Goal: Navigation & Orientation: Find specific page/section

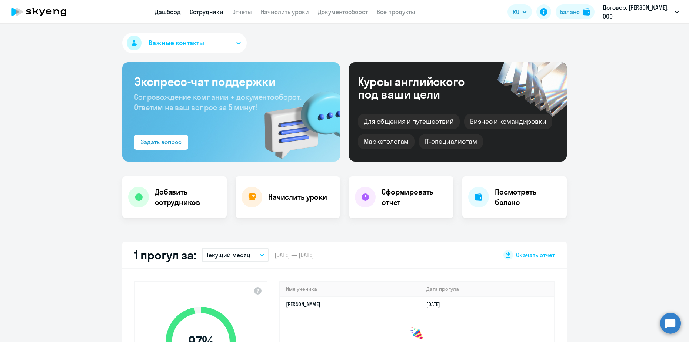
click at [201, 13] on link "Сотрудники" at bounding box center [207, 11] width 34 height 7
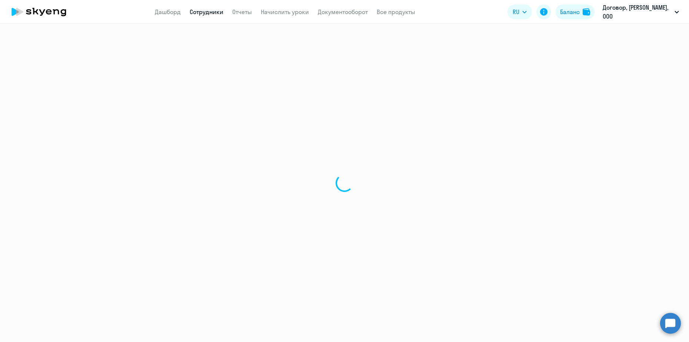
select select "30"
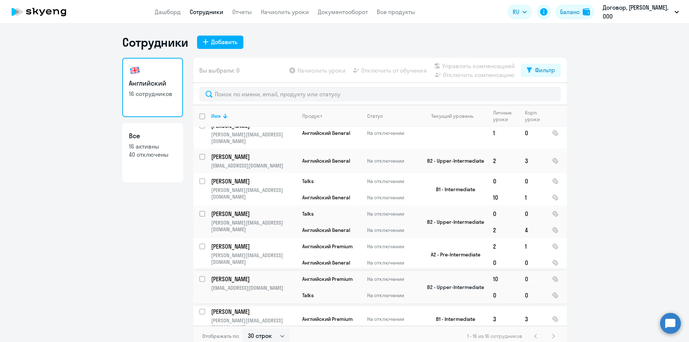
scroll to position [4, 0]
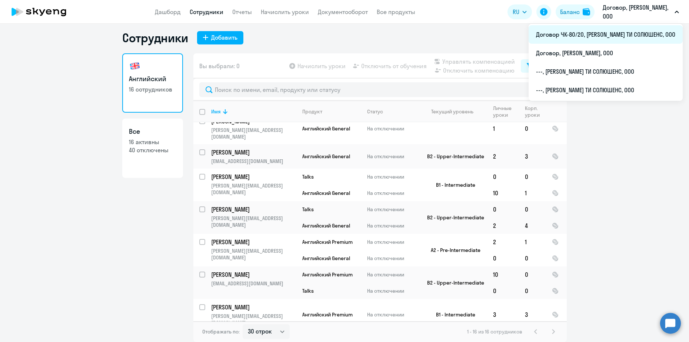
click at [613, 34] on li "Договор ЧК-80/20, [PERSON_NAME] ТИ СОЛЮШЕНС, ООО" at bounding box center [605, 34] width 154 height 19
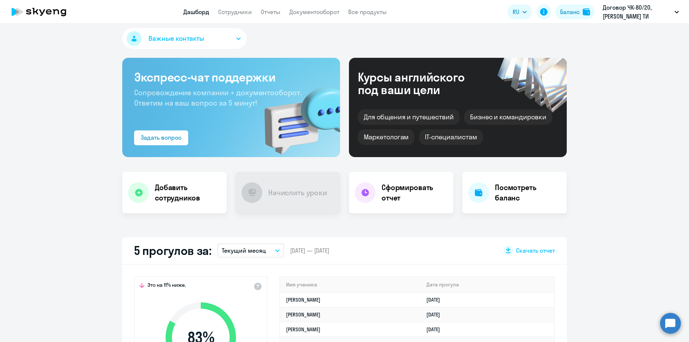
select select "30"
click at [228, 14] on link "Сотрудники" at bounding box center [235, 11] width 34 height 7
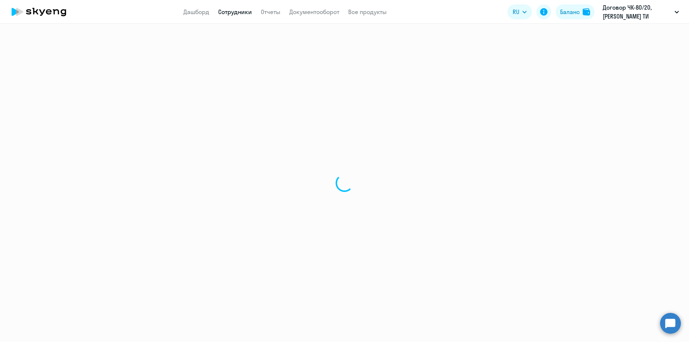
select select "30"
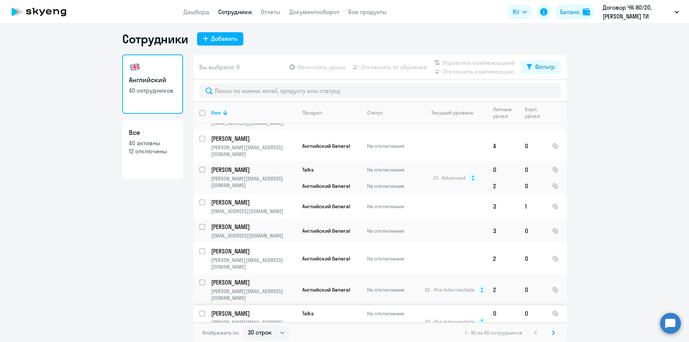
scroll to position [4, 0]
click at [549, 330] on svg-icon at bounding box center [553, 331] width 9 height 9
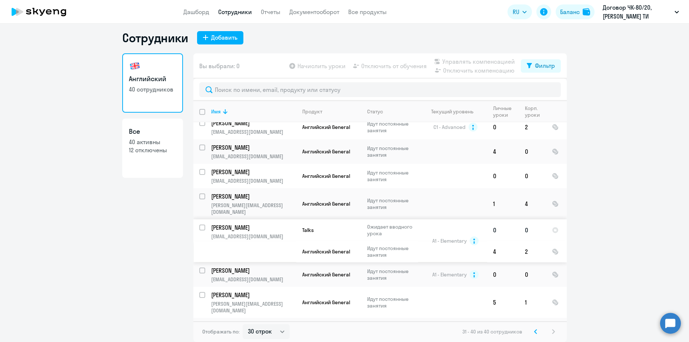
scroll to position [64, 0]
click at [199, 10] on link "Дашборд" at bounding box center [196, 11] width 26 height 7
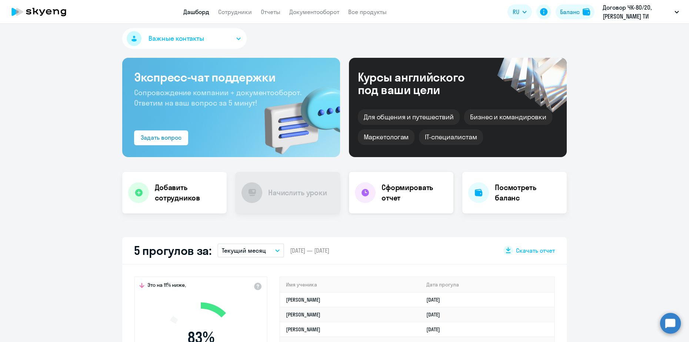
select select "30"
click at [411, 195] on h4 "Сформировать отчет" at bounding box center [414, 192] width 66 height 21
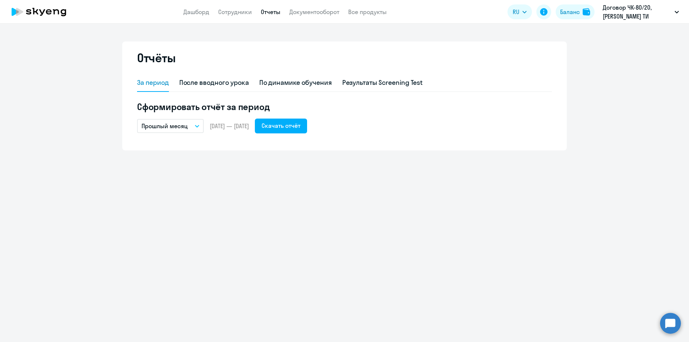
click at [188, 16] on app-menu-item-link "Дашборд" at bounding box center [196, 11] width 26 height 9
click at [188, 14] on link "Дашборд" at bounding box center [196, 11] width 26 height 7
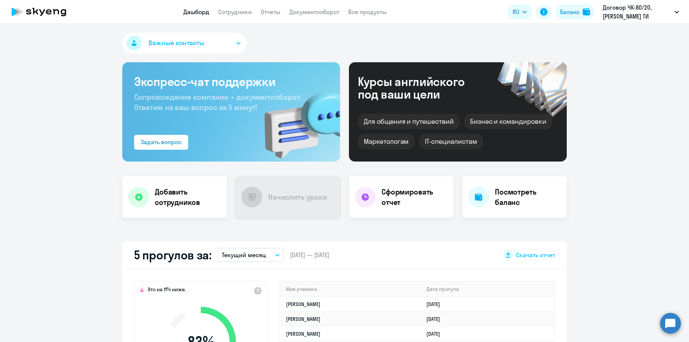
select select "30"
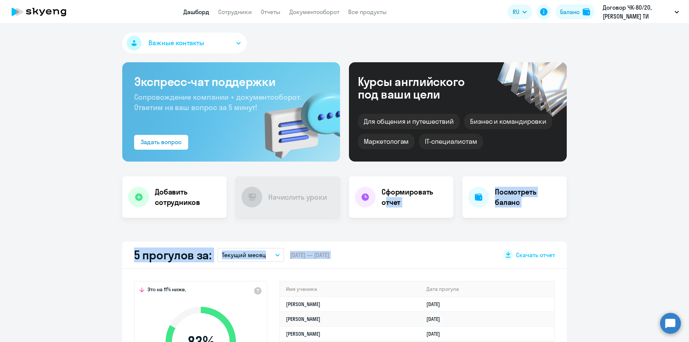
drag, startPoint x: 381, startPoint y: 197, endPoint x: 485, endPoint y: 232, distance: 108.9
click at [485, 232] on div "Важные контакты Экспресс-чат поддержки Сопровождение компании + документооборот…" at bounding box center [344, 183] width 689 height 318
copy ng-component "тчет Посмотреть баланс 5 прогулов за: Текущий месяц – 01.09.2025 — 30.09.2025"
click at [514, 204] on h4 "Посмотреть баланс" at bounding box center [528, 197] width 66 height 21
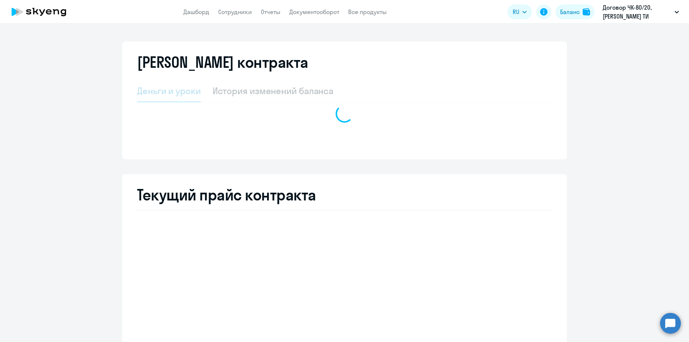
select select "english_adult_not_native_speaker"
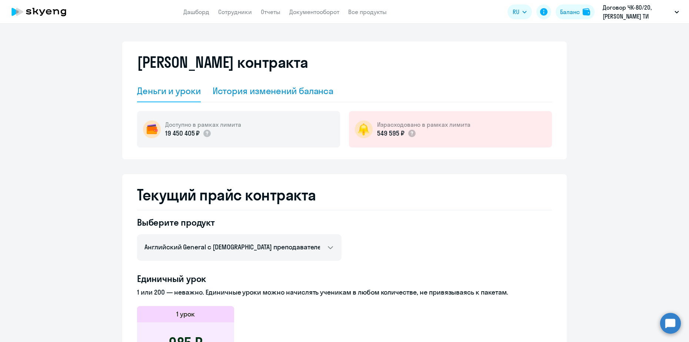
click at [278, 90] on div "История изменений баланса" at bounding box center [273, 91] width 121 height 12
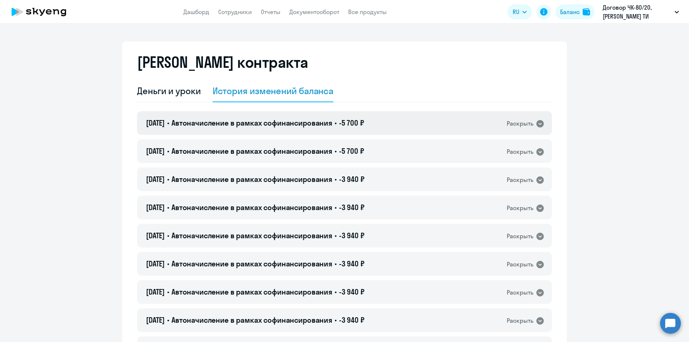
click at [295, 120] on span "Автоначисление в рамках софинансирования" at bounding box center [251, 122] width 161 height 9
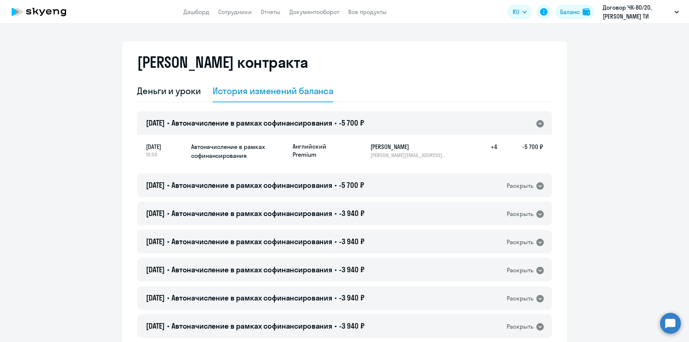
click at [295, 120] on span "Автоначисление в рамках софинансирования" at bounding box center [251, 122] width 161 height 9
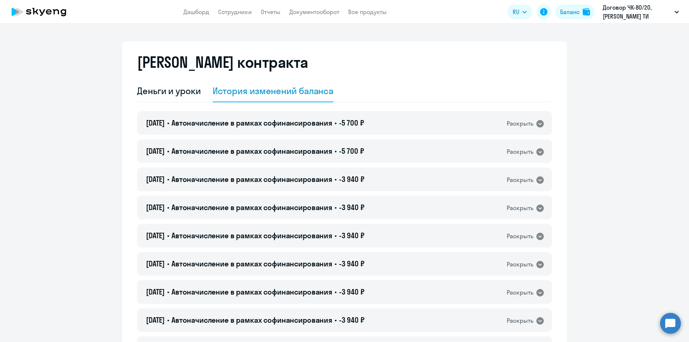
click at [202, 17] on app-header "Дашборд Сотрудники Отчеты Документооборот Все продукты Дашборд Сотрудники Отчет…" at bounding box center [344, 12] width 689 height 24
click at [201, 15] on link "Дашборд" at bounding box center [196, 11] width 26 height 7
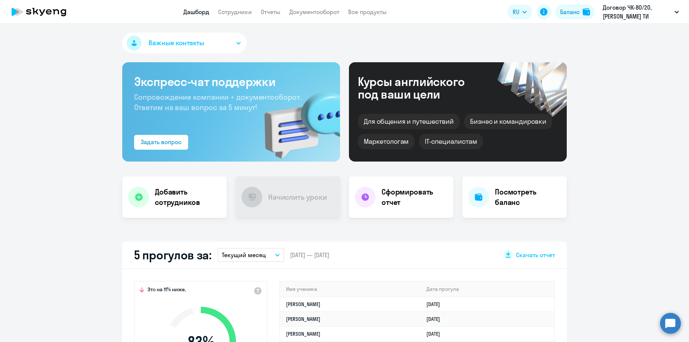
select select "30"
click at [304, 15] on link "Документооборот" at bounding box center [314, 11] width 50 height 7
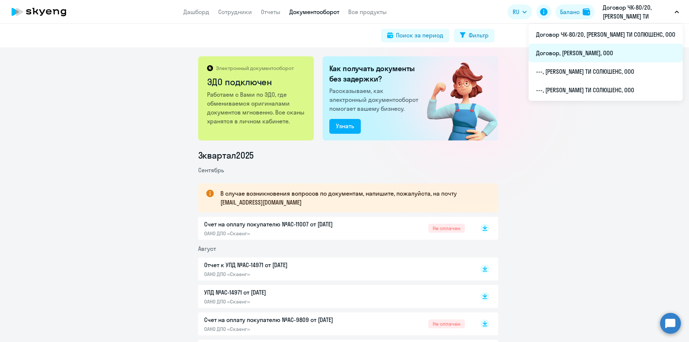
click at [620, 46] on li "Договор, [PERSON_NAME], ООО" at bounding box center [605, 53] width 154 height 19
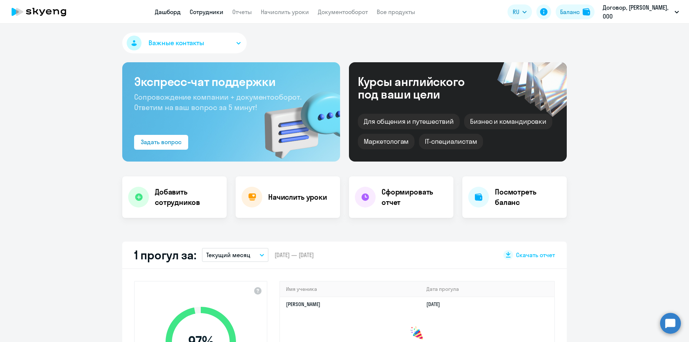
click at [220, 14] on link "Сотрудники" at bounding box center [207, 11] width 34 height 7
select select "30"
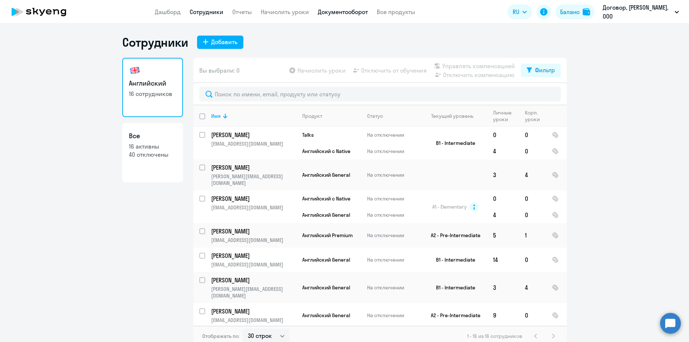
click at [341, 12] on link "Документооборот" at bounding box center [343, 11] width 50 height 7
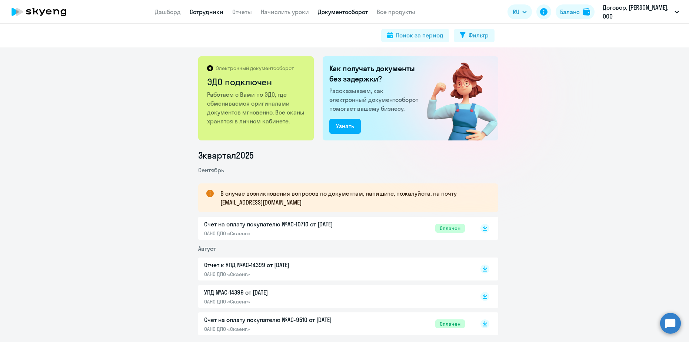
click at [213, 14] on link "Сотрудники" at bounding box center [207, 11] width 34 height 7
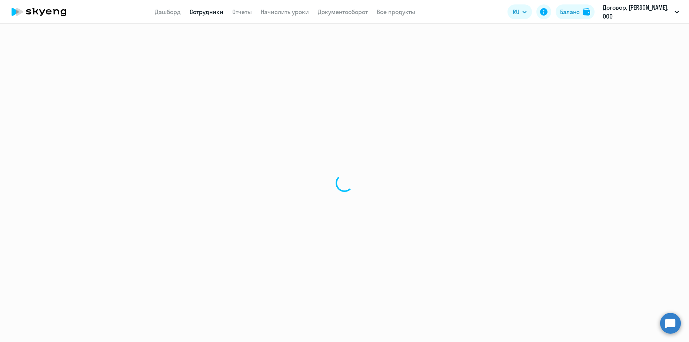
select select "30"
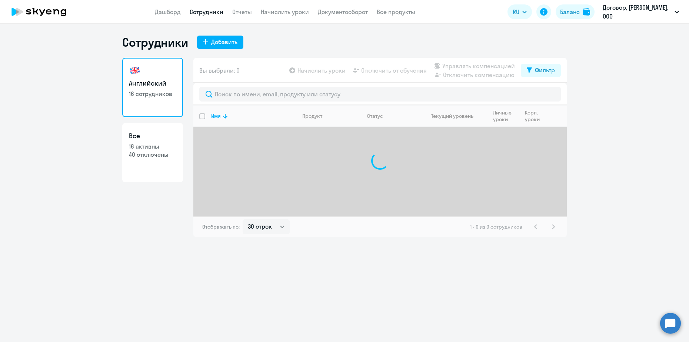
select select "30"
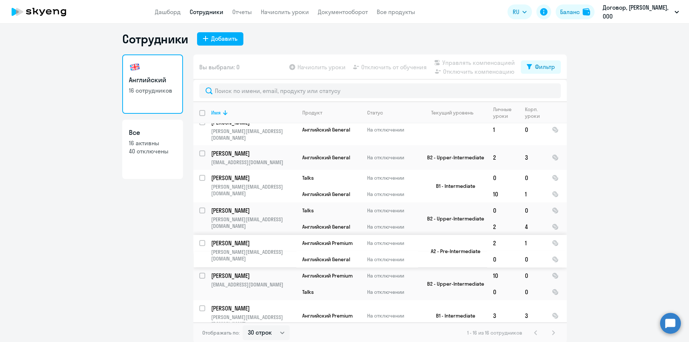
scroll to position [4, 0]
click at [389, 271] on p "На отключении" at bounding box center [392, 274] width 51 height 7
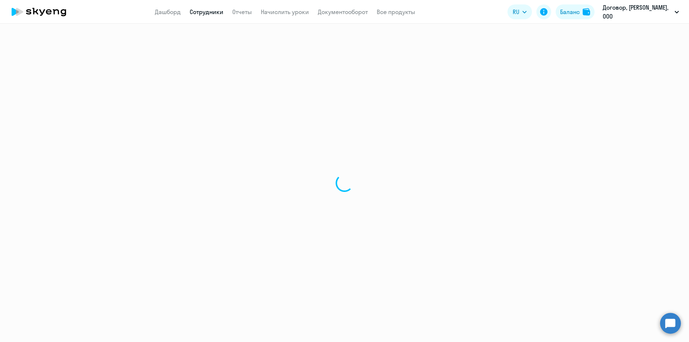
select select "english"
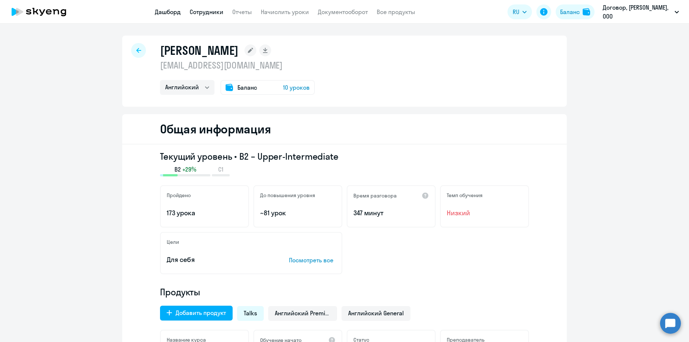
click at [170, 11] on link "Дашборд" at bounding box center [168, 11] width 26 height 7
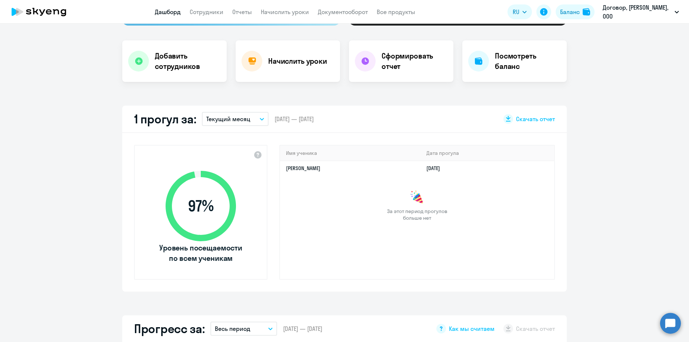
scroll to position [139, 0]
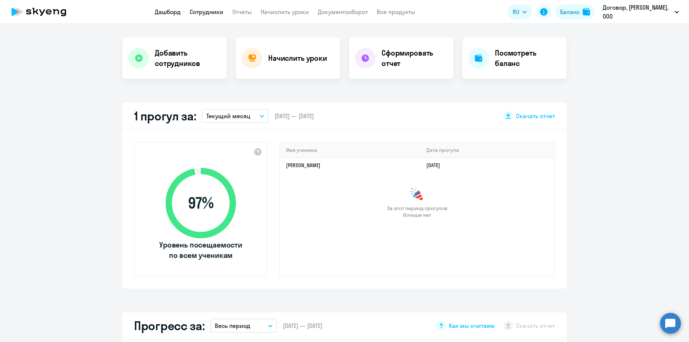
click at [204, 11] on link "Сотрудники" at bounding box center [207, 11] width 34 height 7
select select "30"
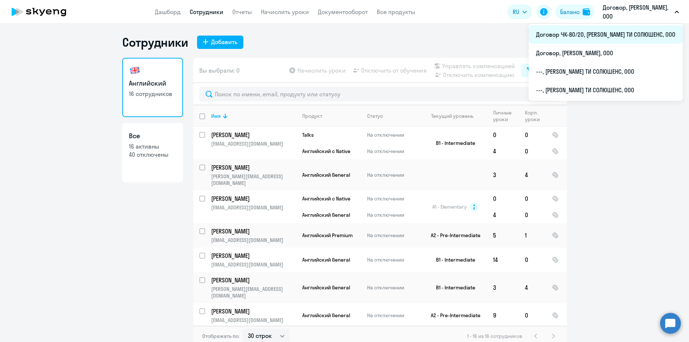
click at [638, 36] on li "Договор ЧК-80/20, [PERSON_NAME] ТИ СОЛЮШЕНС, ООО" at bounding box center [605, 34] width 154 height 19
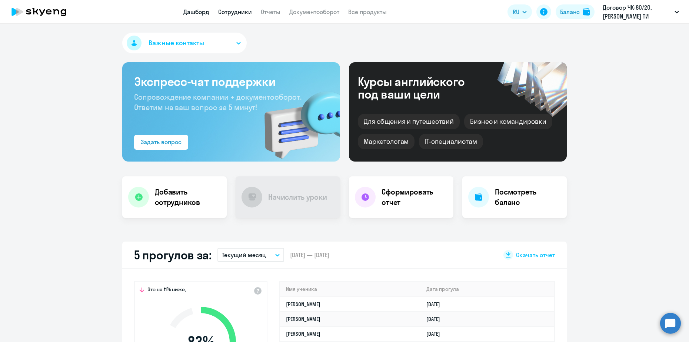
select select "30"
click at [234, 11] on link "Сотрудники" at bounding box center [235, 11] width 34 height 7
select select "30"
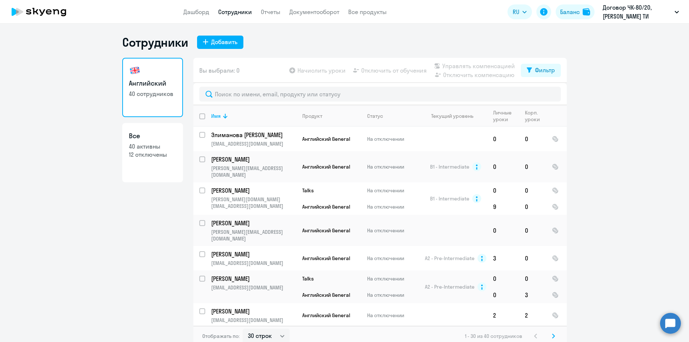
click at [189, 17] on app-header "Дашборд Сотрудники Отчеты Документооборот Все продукты Дашборд Сотрудники Отчет…" at bounding box center [344, 12] width 689 height 24
click at [194, 16] on app-menu-item-link "Дашборд" at bounding box center [196, 11] width 26 height 9
click at [192, 16] on app-menu-item-link "Дашборд" at bounding box center [196, 11] width 26 height 9
click at [192, 15] on link "Дашборд" at bounding box center [196, 11] width 26 height 7
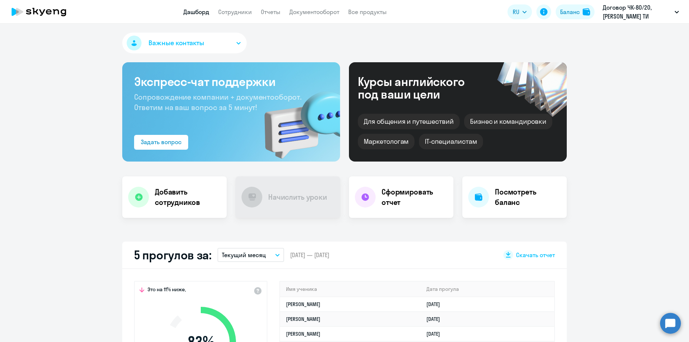
select select "30"
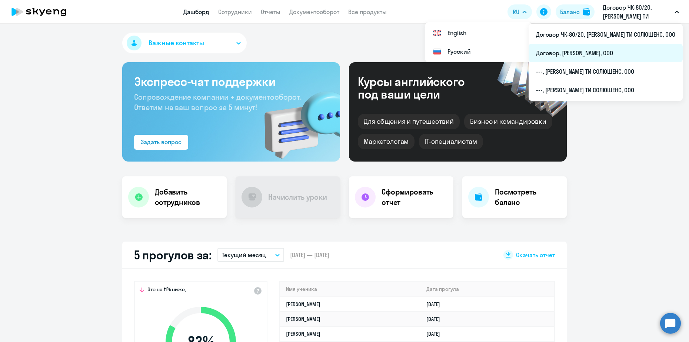
click at [634, 53] on li "Договор, [PERSON_NAME], ООО" at bounding box center [605, 53] width 154 height 19
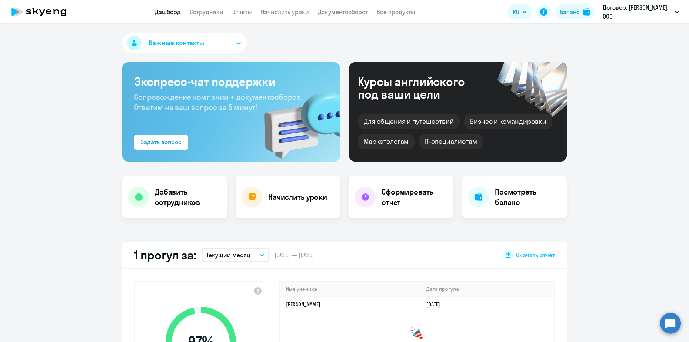
click at [197, 7] on app-menu-item-link "Сотрудники" at bounding box center [207, 11] width 34 height 9
click at [198, 9] on link "Сотрудники" at bounding box center [207, 11] width 34 height 7
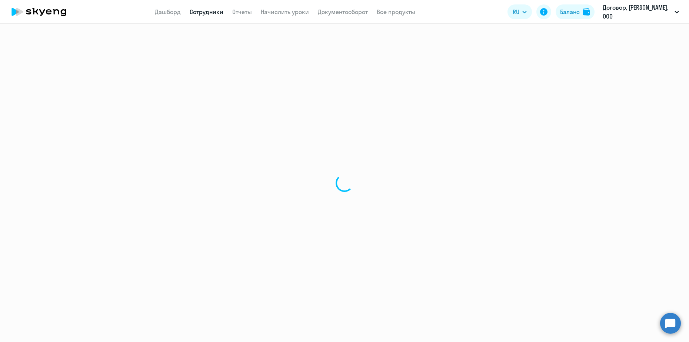
select select "30"
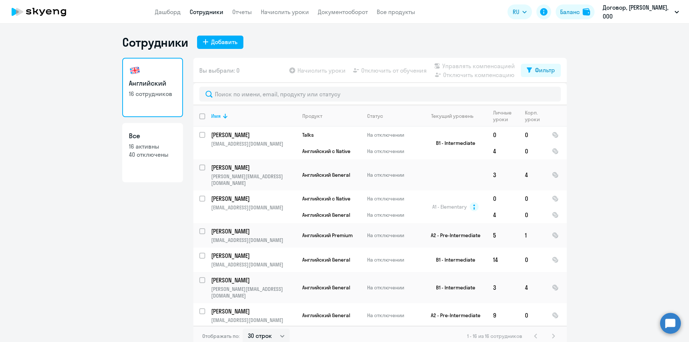
scroll to position [4, 0]
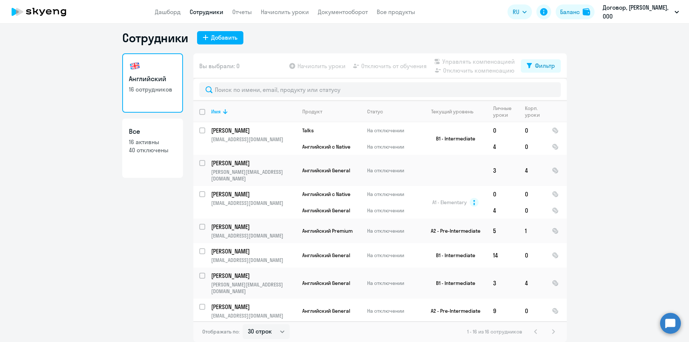
click at [641, 96] on ng-component "Сотрудники Добавить Английский 16 сотрудников Все 16 активны 40 отключены Вы вы…" at bounding box center [344, 185] width 689 height 311
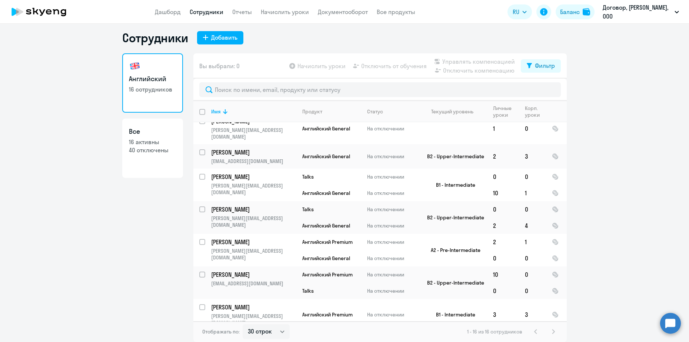
click at [602, 230] on ng-component "Сотрудники Добавить Английский 16 сотрудников Все 16 активны 40 отключены Вы вы…" at bounding box center [344, 185] width 689 height 311
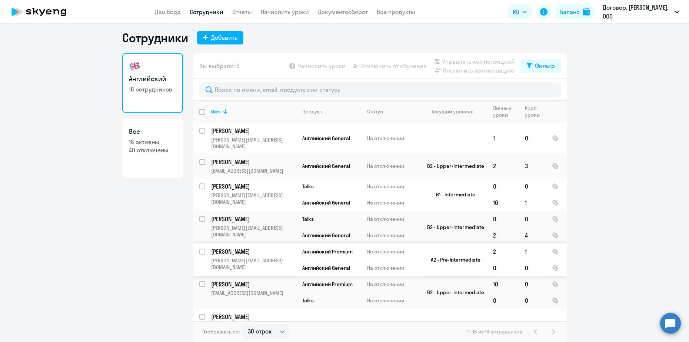
scroll to position [241, 0]
